Goal: Information Seeking & Learning: Understand process/instructions

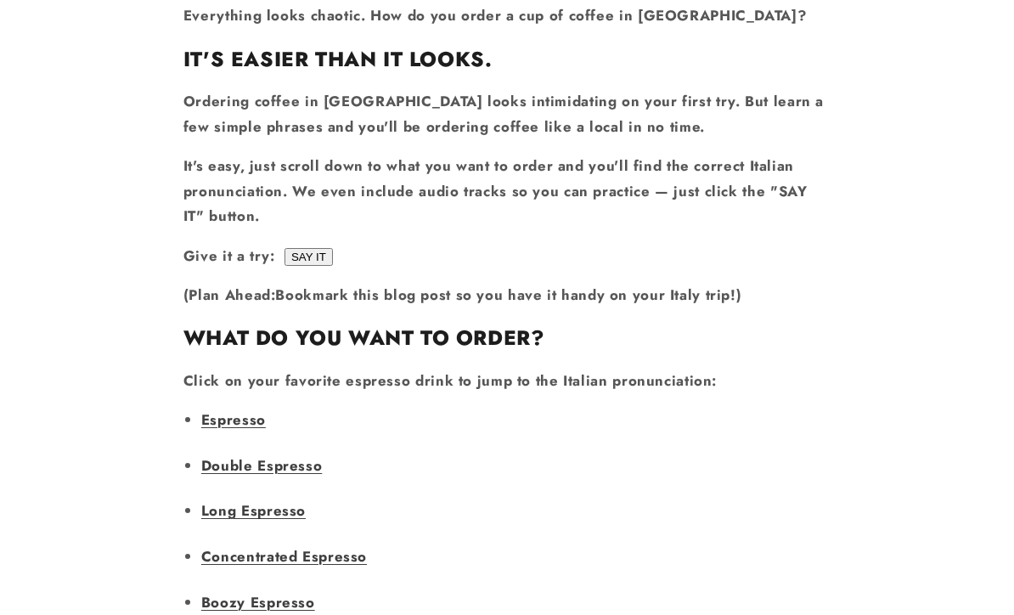
scroll to position [1011, 0]
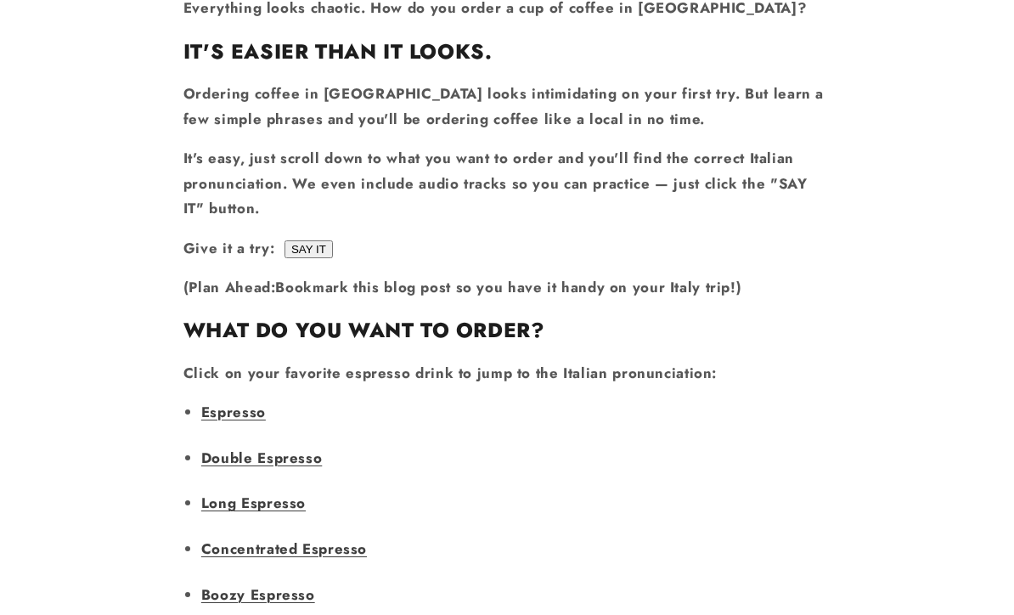
click at [313, 241] on input "SAY IT" at bounding box center [309, 250] width 48 height 18
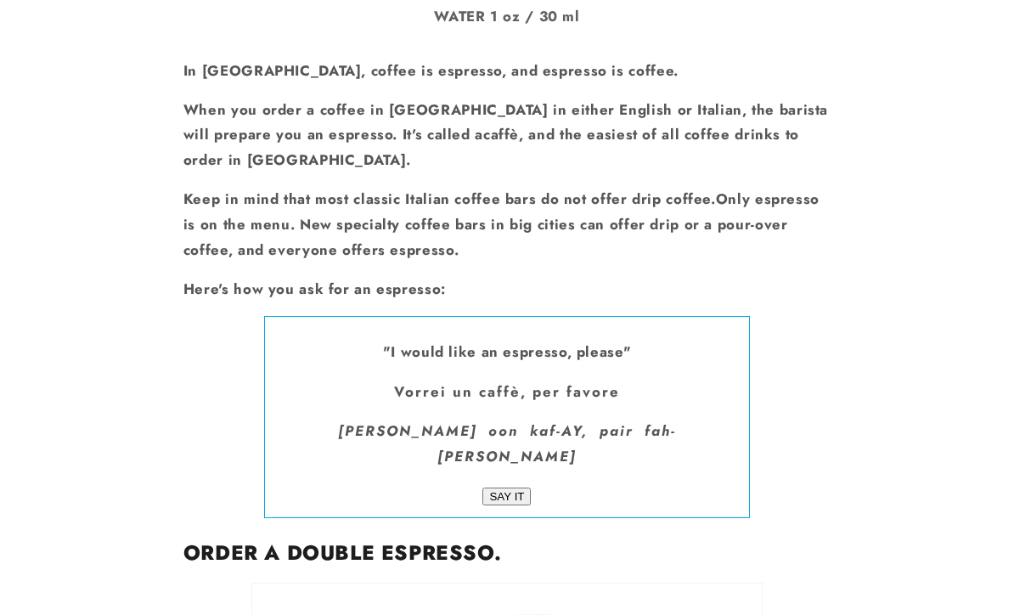
scroll to position [2401, 0]
click at [503, 488] on input "SAY IT" at bounding box center [507, 497] width 48 height 18
click at [506, 488] on input "SAY IT" at bounding box center [507, 497] width 48 height 18
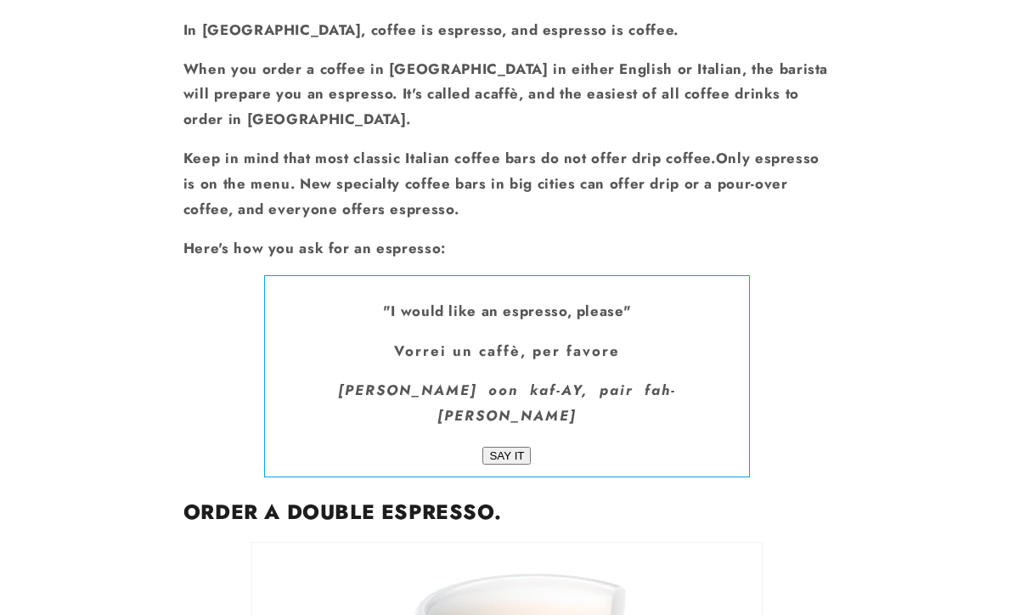
scroll to position [2469, 0]
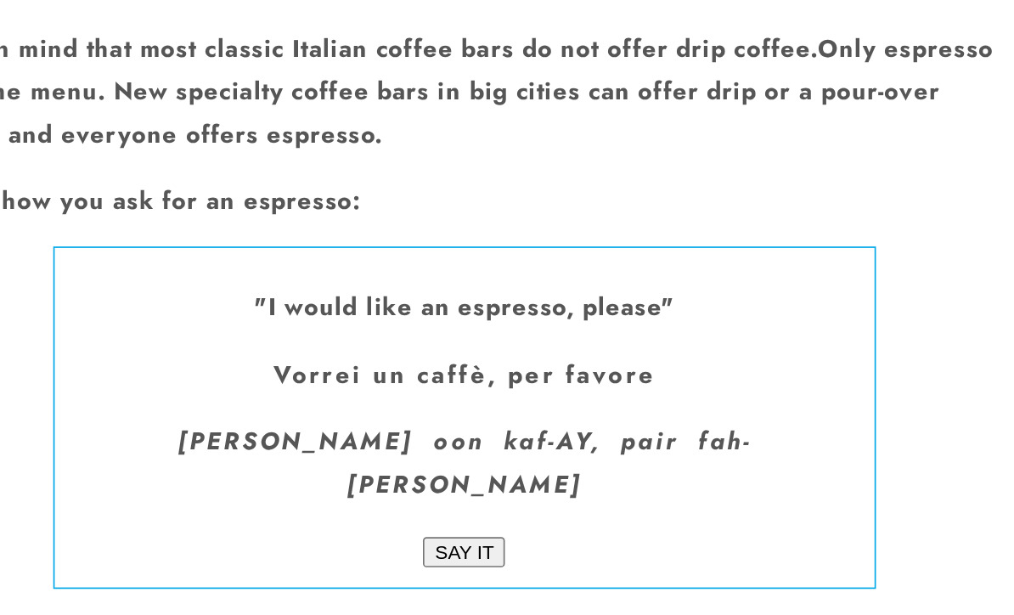
click at [483, 420] on input "SAY IT" at bounding box center [507, 429] width 48 height 18
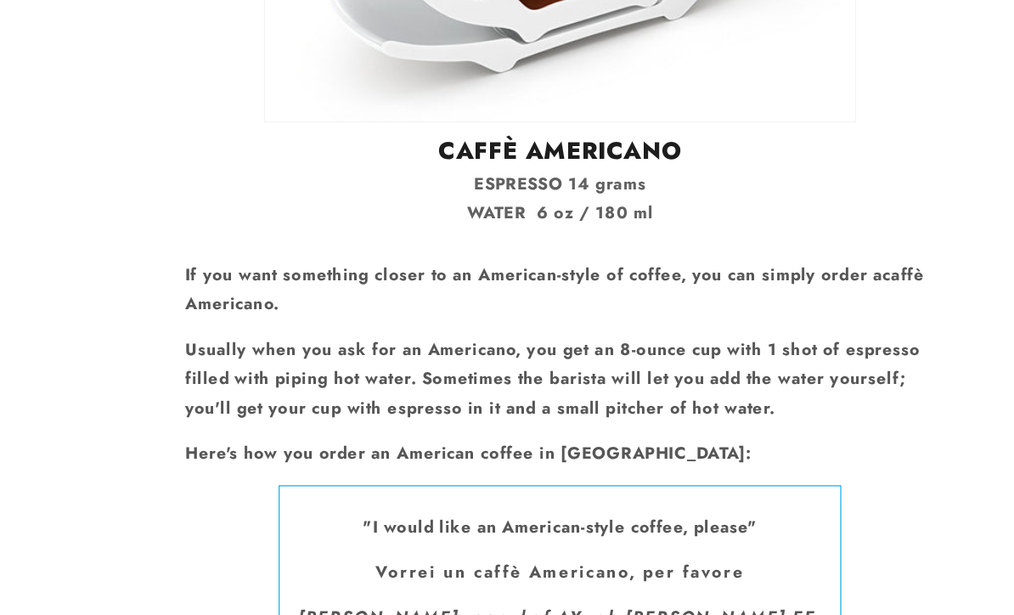
scroll to position [7082, 0]
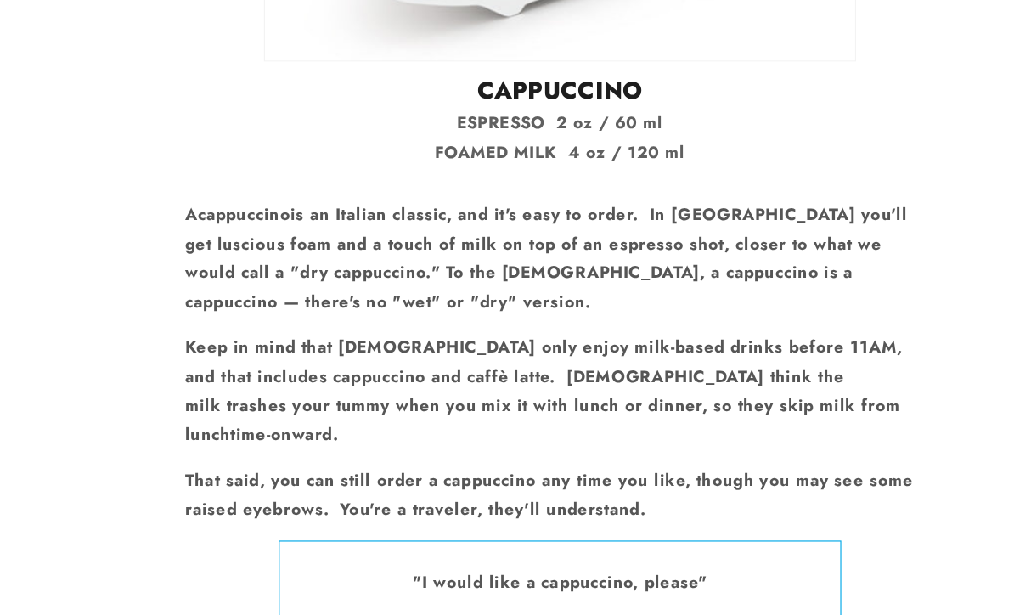
scroll to position [8054, 0]
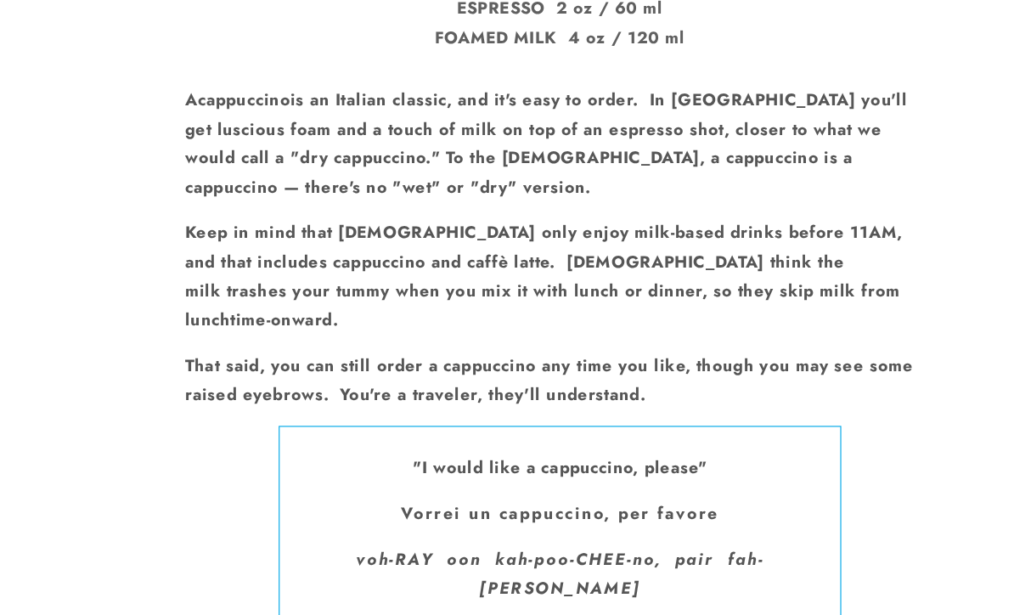
scroll to position [8177, 0]
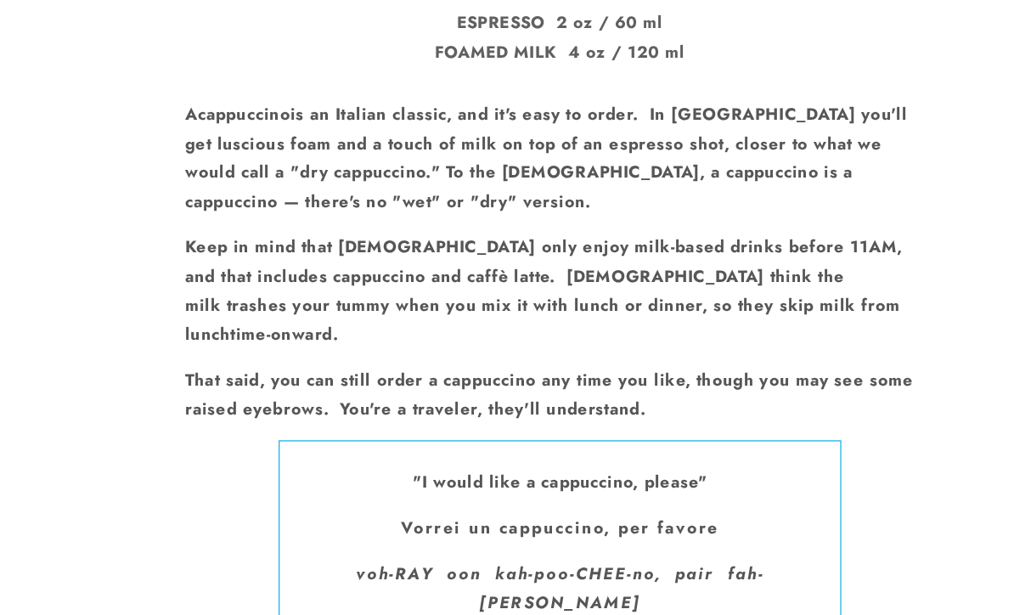
click at [483, 551] on input "SAY IT" at bounding box center [507, 560] width 48 height 18
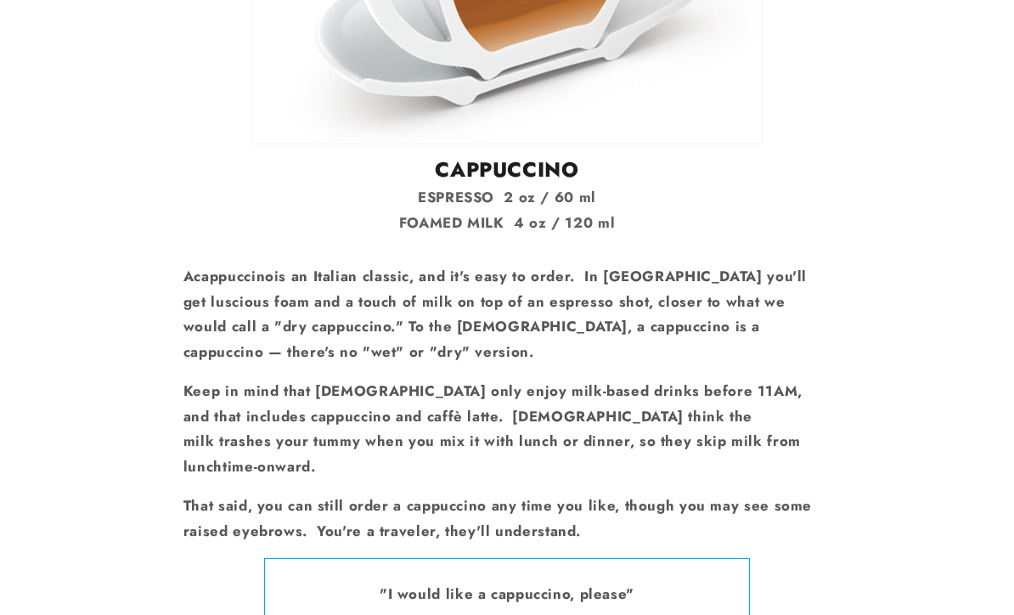
scroll to position [7998, 0]
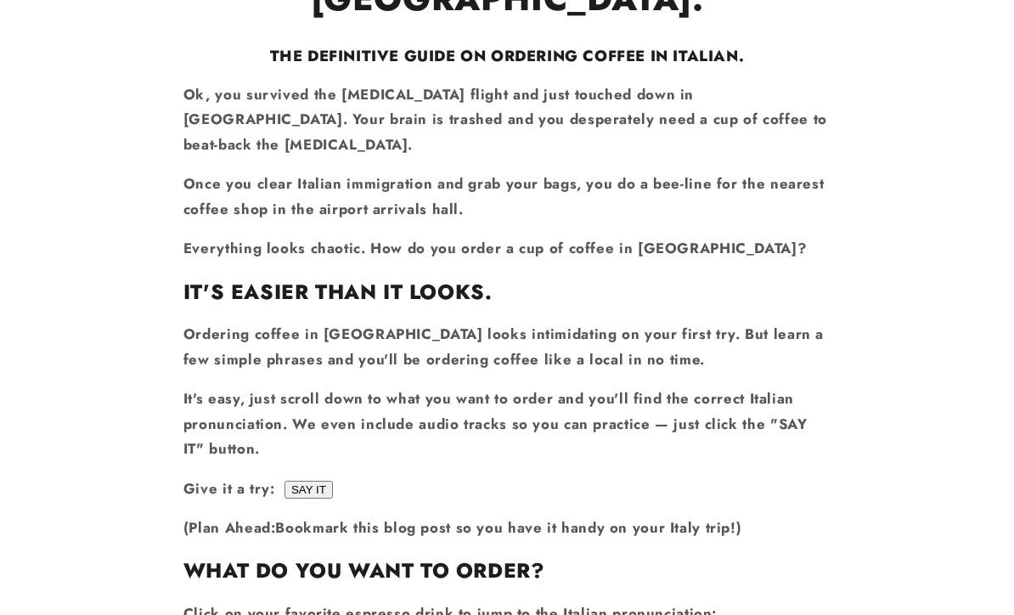
scroll to position [0, 0]
